Goal: Task Accomplishment & Management: Manage account settings

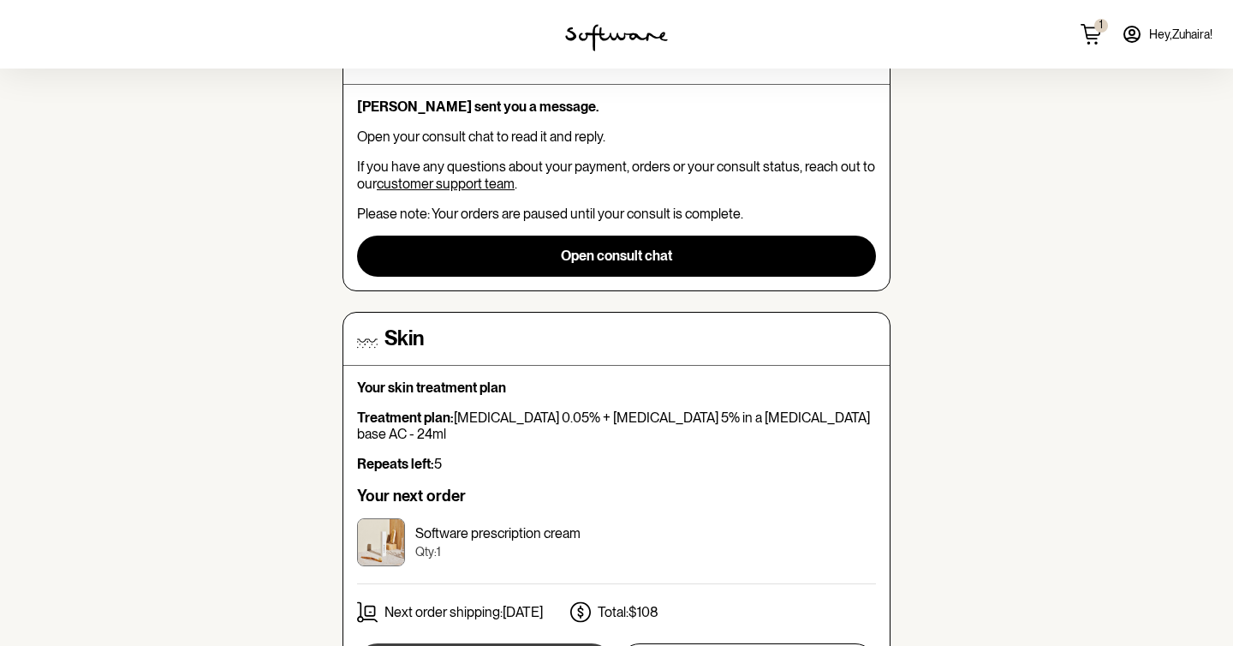
scroll to position [435, 0]
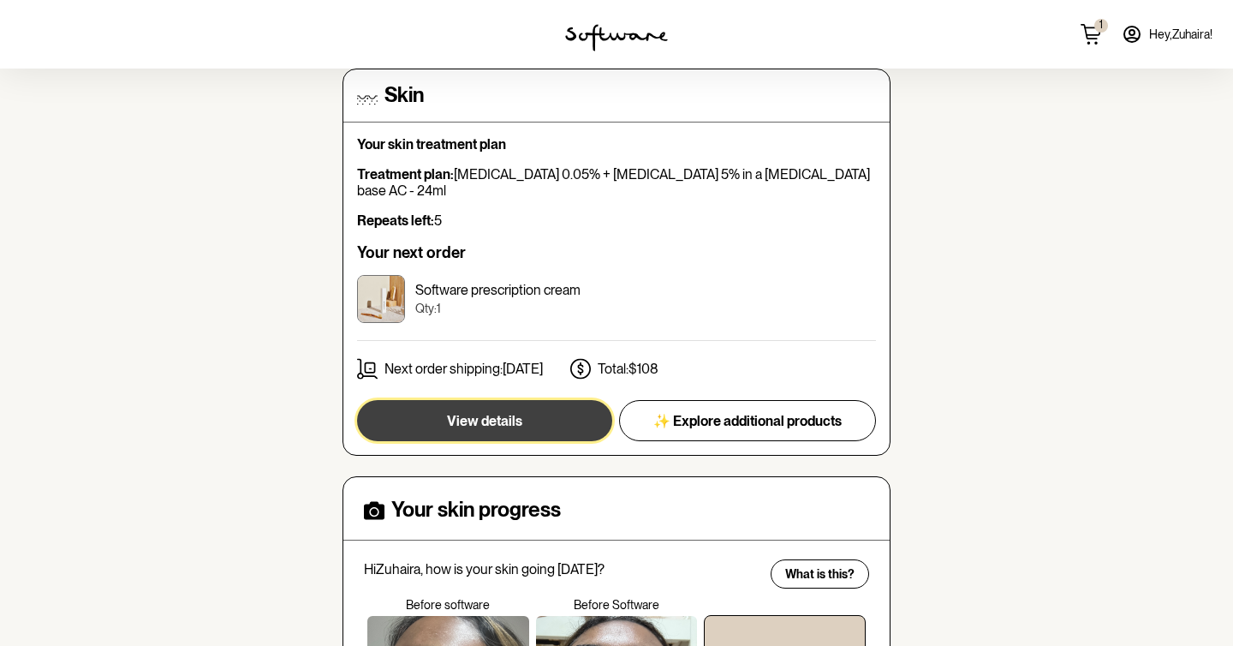
click at [523, 400] on button "View details" at bounding box center [484, 420] width 255 height 41
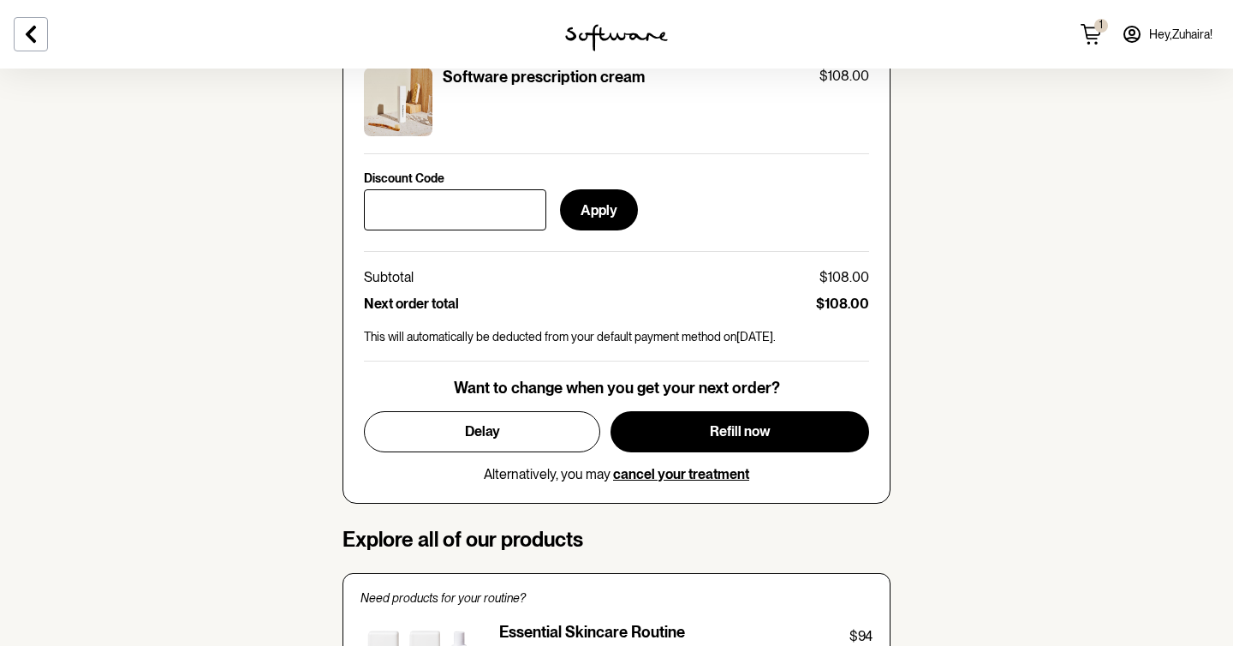
scroll to position [766, 0]
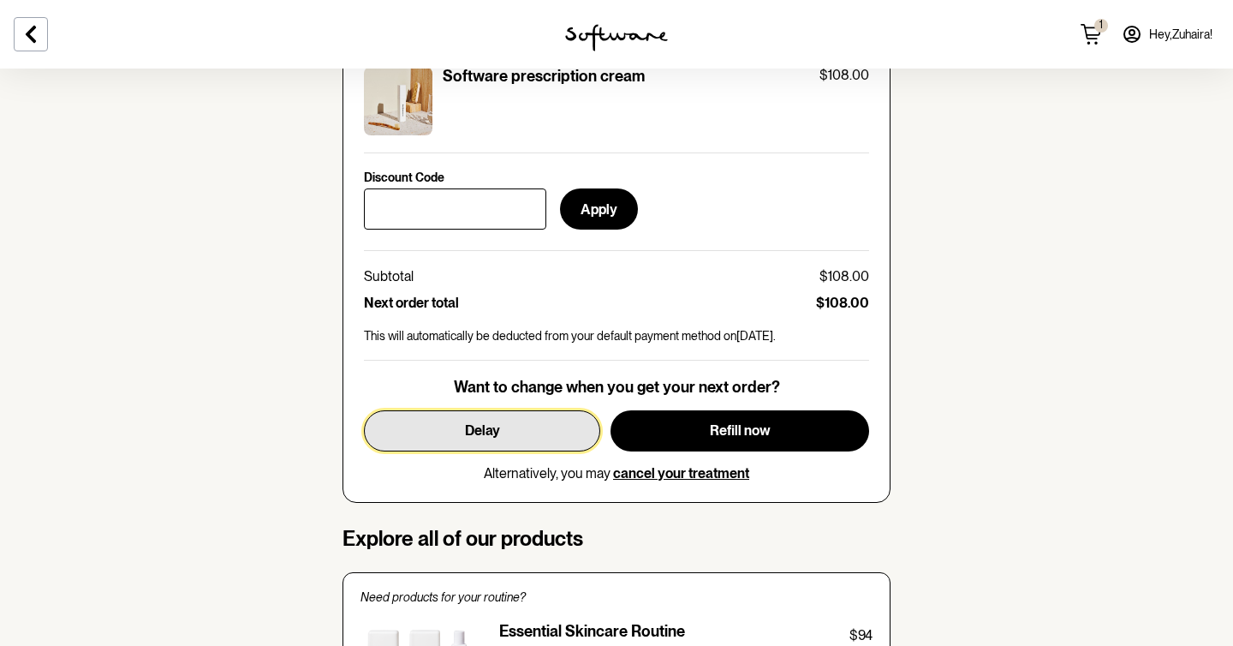
click at [526, 417] on button "Delay" at bounding box center [482, 430] width 236 height 41
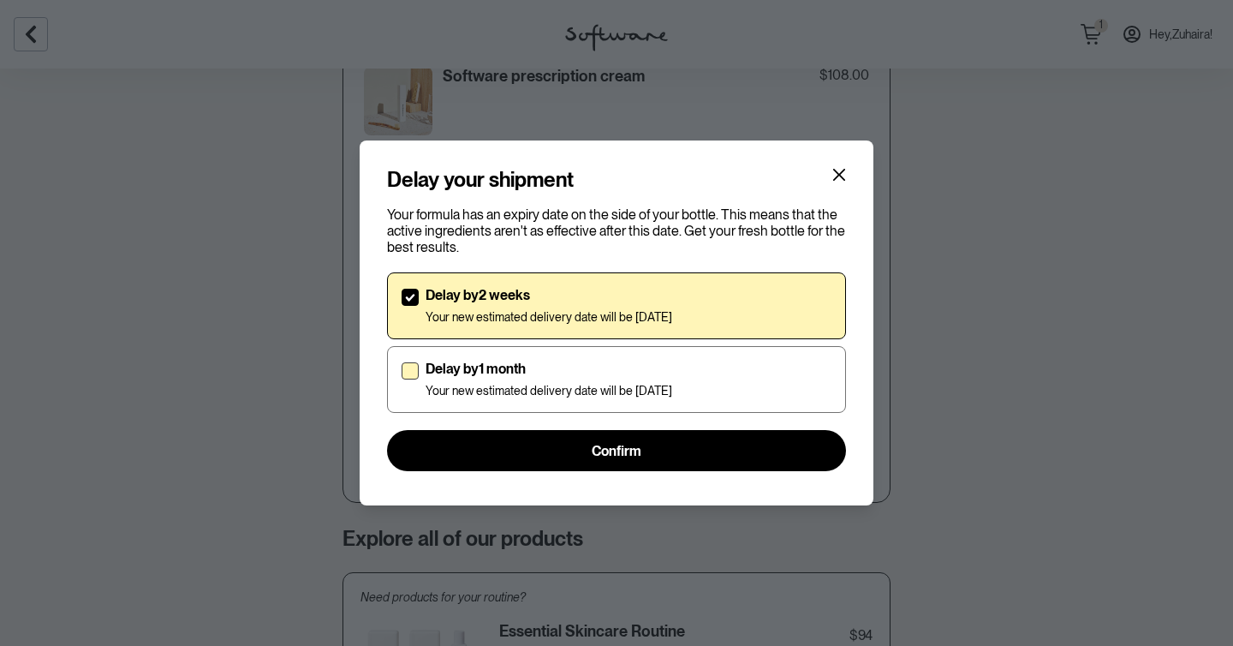
click at [531, 404] on label "Delay by 1 month Your new estimated delivery date will be [DATE]" at bounding box center [616, 379] width 459 height 67
click at [402, 380] on input "Delay by 1 month Your new estimated delivery date will be [DATE]" at bounding box center [401, 379] width 1 height 1
checkbox input "true"
checkbox input "false"
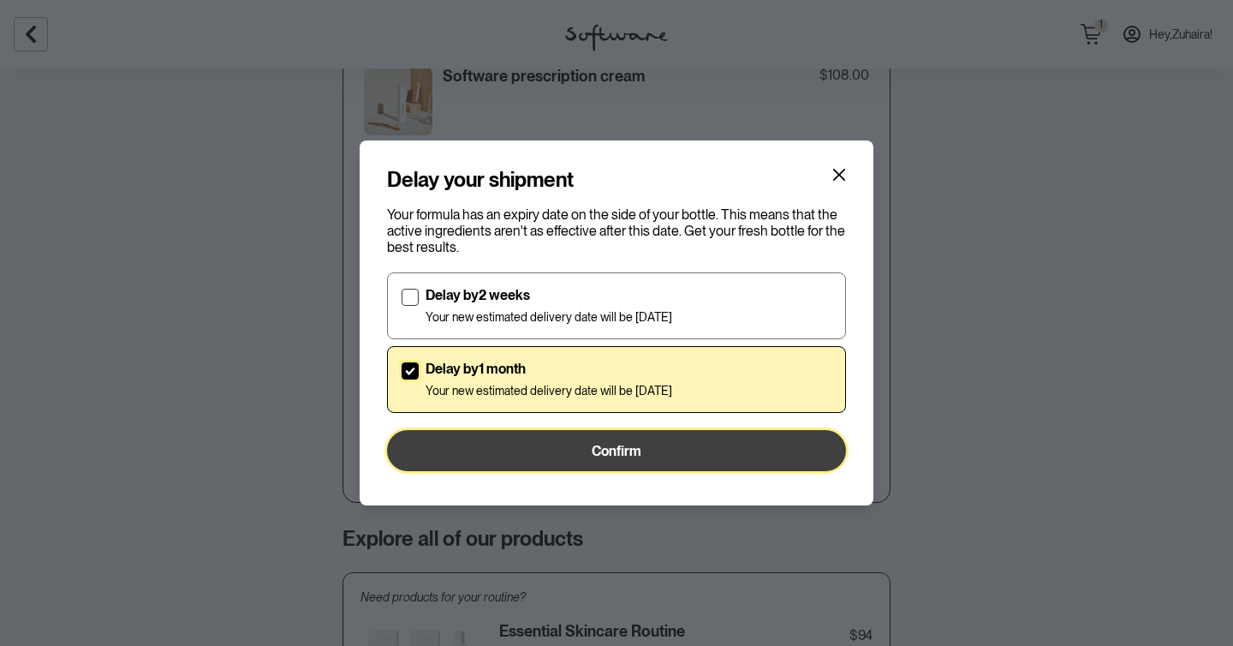
click at [547, 432] on button "Confirm" at bounding box center [616, 450] width 459 height 41
